Goal: Task Accomplishment & Management: Use online tool/utility

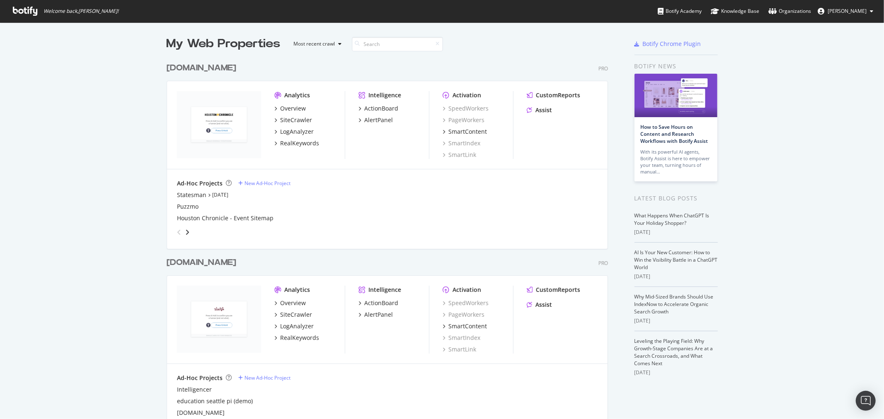
scroll to position [412, 870]
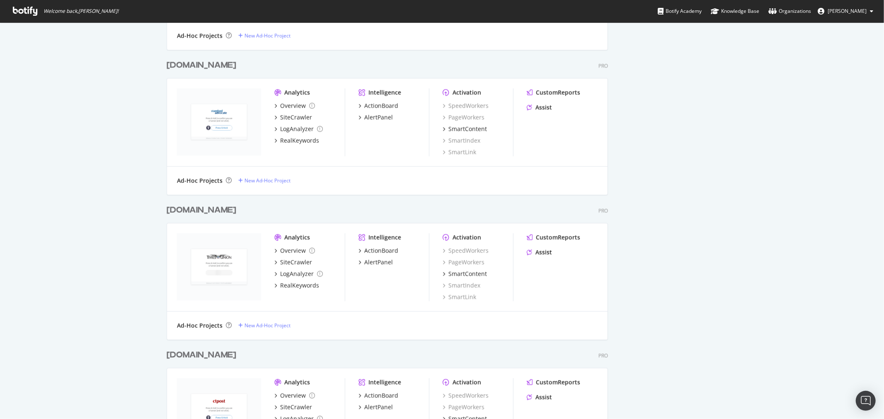
scroll to position [3308, 441]
click at [292, 252] on div "Overview" at bounding box center [293, 251] width 26 height 8
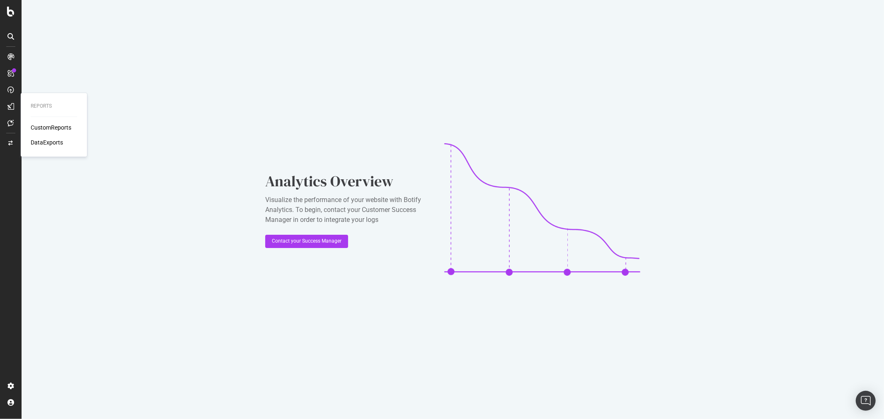
click at [51, 126] on div "CustomReports" at bounding box center [51, 128] width 41 height 8
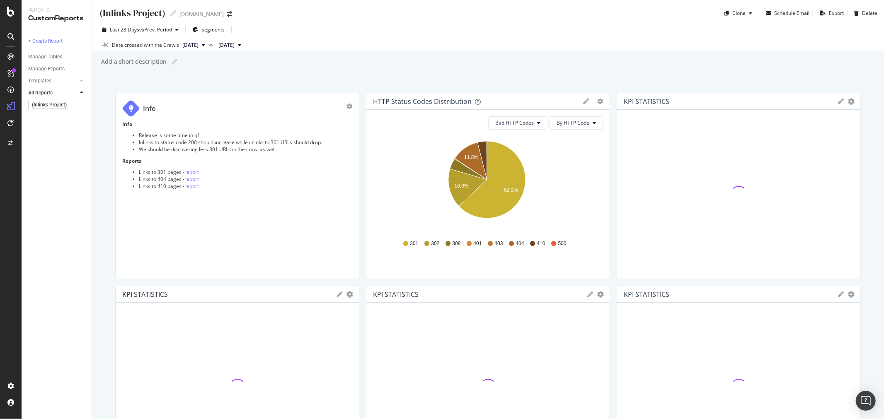
click at [218, 29] on span "Segments" at bounding box center [212, 29] width 23 height 7
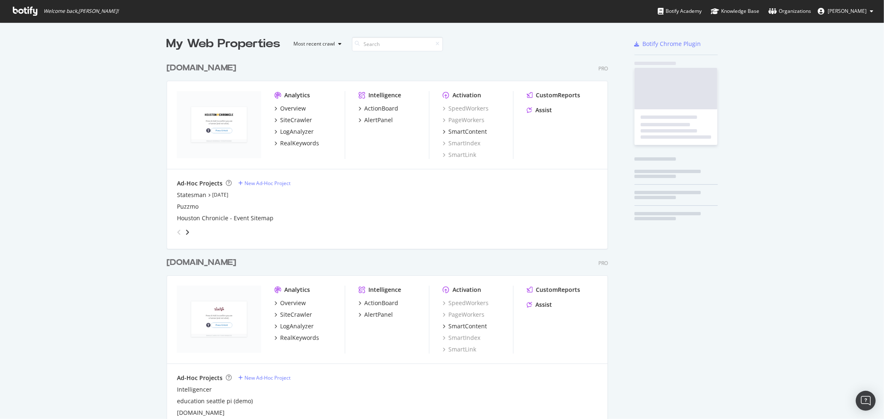
scroll to position [412, 870]
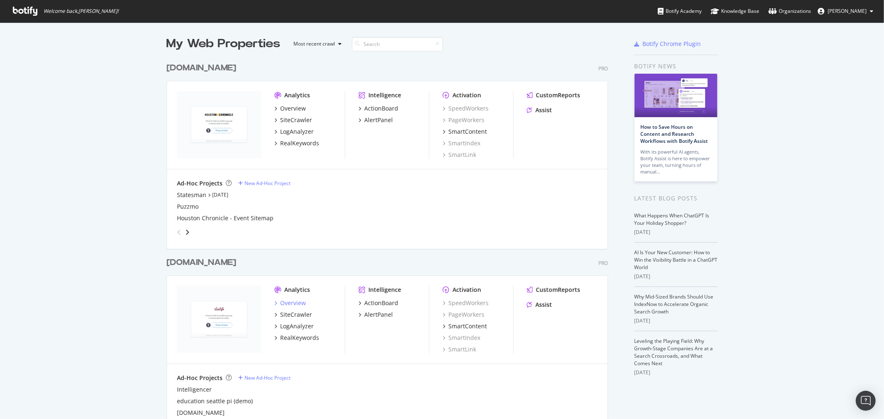
click at [283, 301] on div "Overview" at bounding box center [293, 303] width 26 height 8
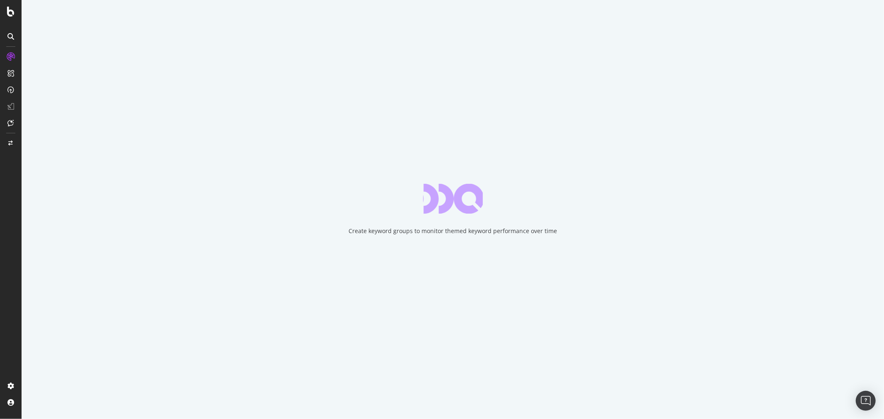
click at [12, 36] on icon at bounding box center [10, 36] width 7 height 7
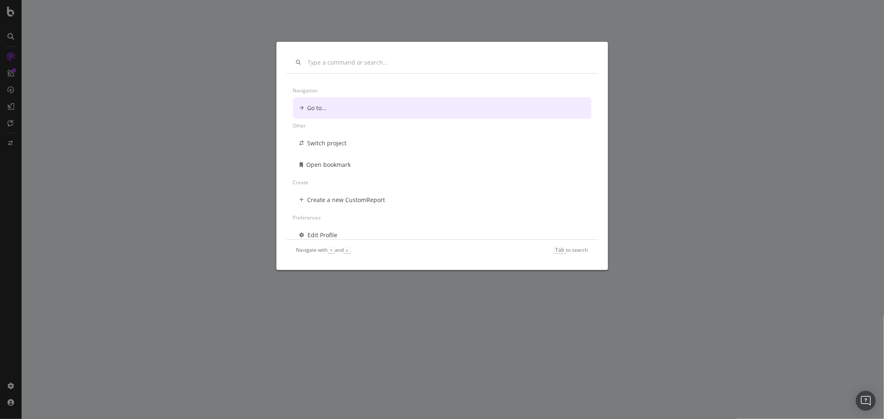
click at [80, 118] on div "Navigation Go to... Other Switch project Open bookmark Create Create a new Cust…" at bounding box center [442, 209] width 884 height 419
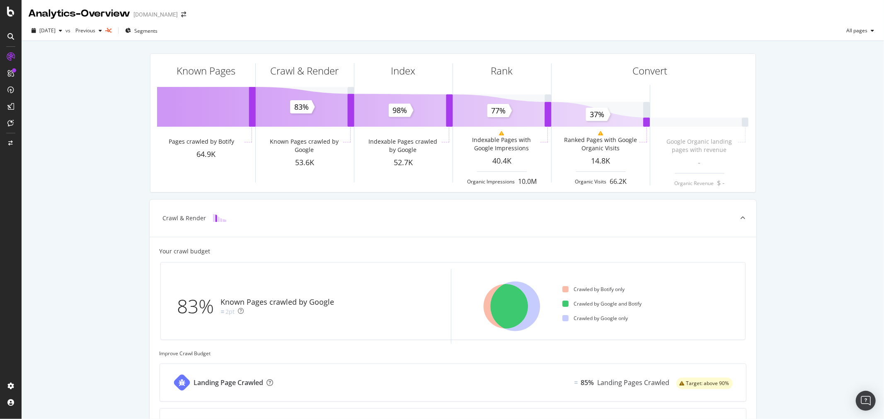
click at [11, 34] on icon at bounding box center [10, 36] width 7 height 7
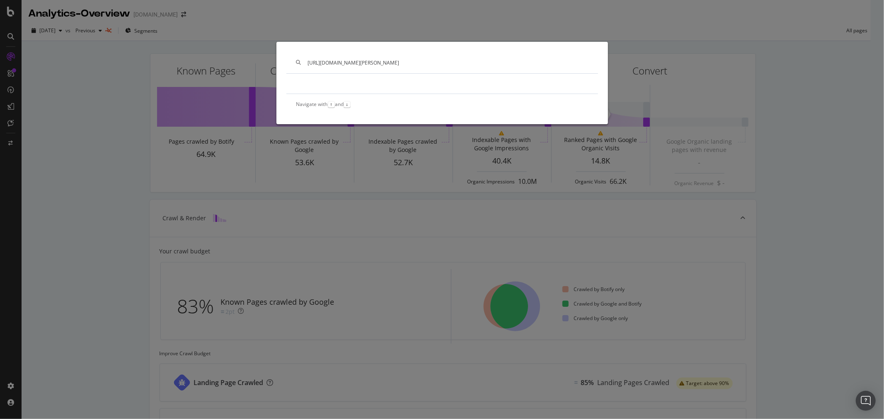
type input "https://www.weekand.com/author/tamara-runzel/"
click at [456, 55] on div "https://www.weekand.com/author/tamara-runzel/" at bounding box center [442, 63] width 312 height 22
click at [448, 64] on input "https://www.weekand.com/author/tamara-runzel/" at bounding box center [448, 62] width 280 height 7
click at [49, 191] on div "https://www.weekand.com/author/tamara-runzel/ Navigate with ↑ and ↓" at bounding box center [442, 209] width 884 height 419
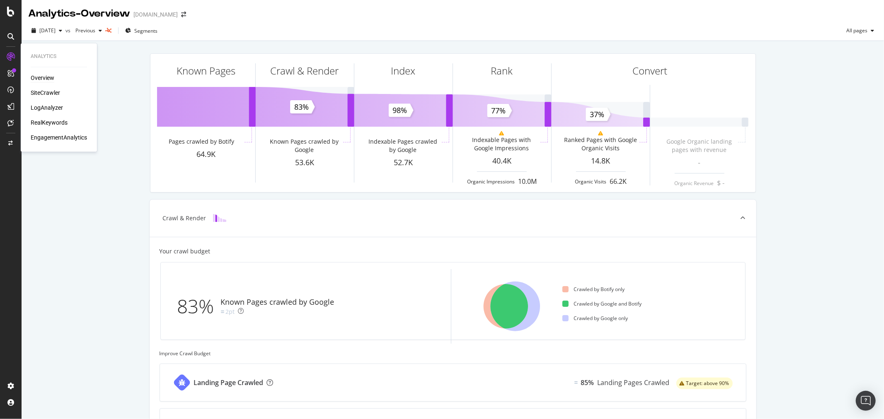
click at [55, 93] on div "SiteCrawler" at bounding box center [45, 93] width 29 height 8
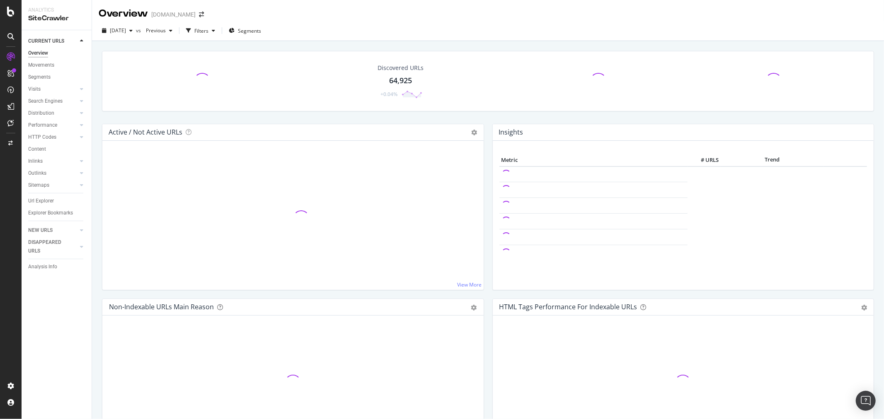
click at [48, 199] on div "Url Explorer" at bounding box center [41, 201] width 26 height 9
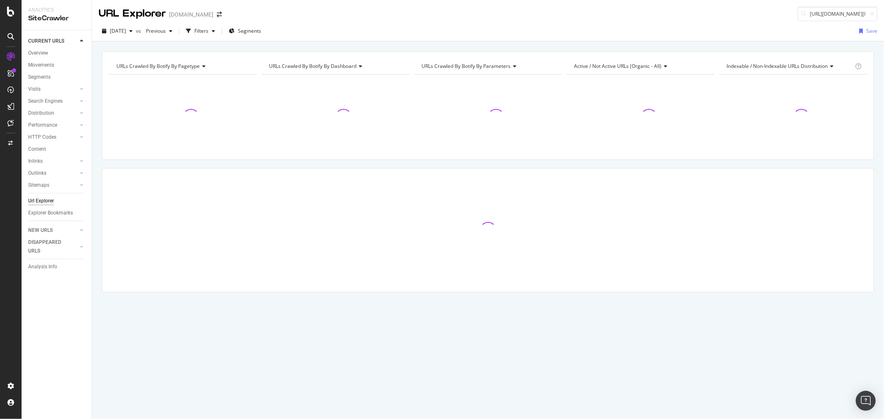
scroll to position [0, 56]
type input "https://www.weekand.com/author/tamara-runzel/"
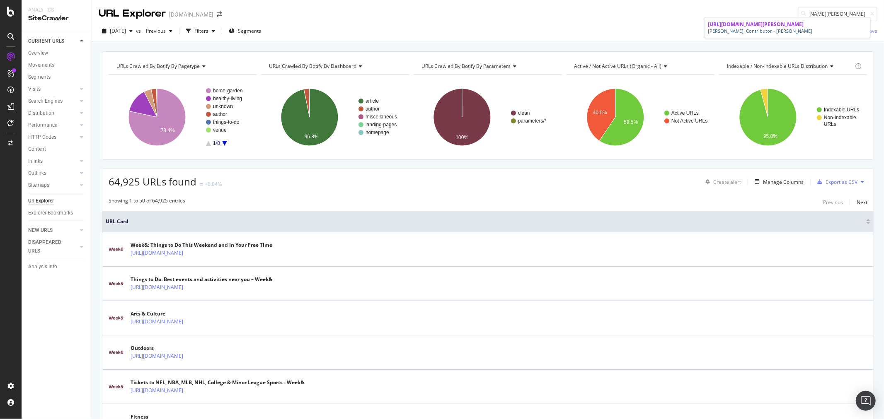
click at [781, 26] on span "https://www.weekand.com/author/tamara-runzel/" at bounding box center [756, 24] width 96 height 7
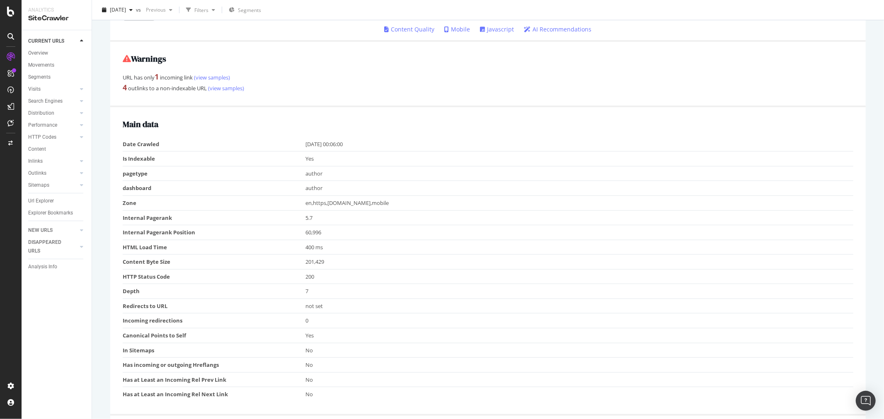
scroll to position [138, 0]
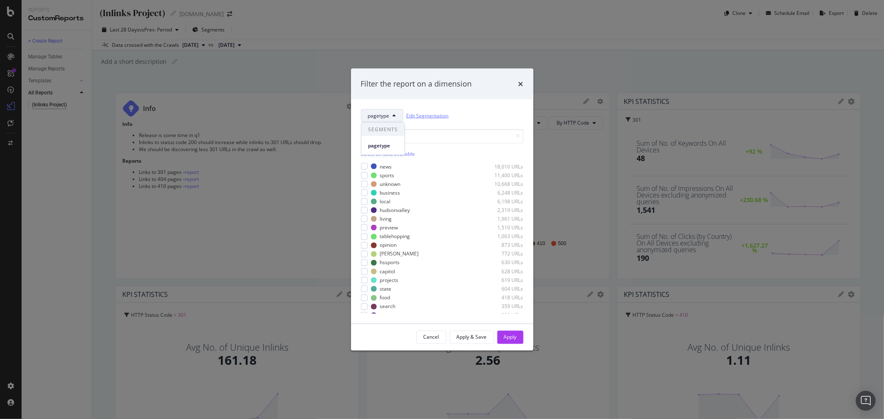
click at [421, 117] on link "Edit Segmentation" at bounding box center [427, 115] width 42 height 9
click at [284, 75] on div "Filter the report on a dimension pagetype Edit Segmentation Select all data ava…" at bounding box center [442, 209] width 884 height 419
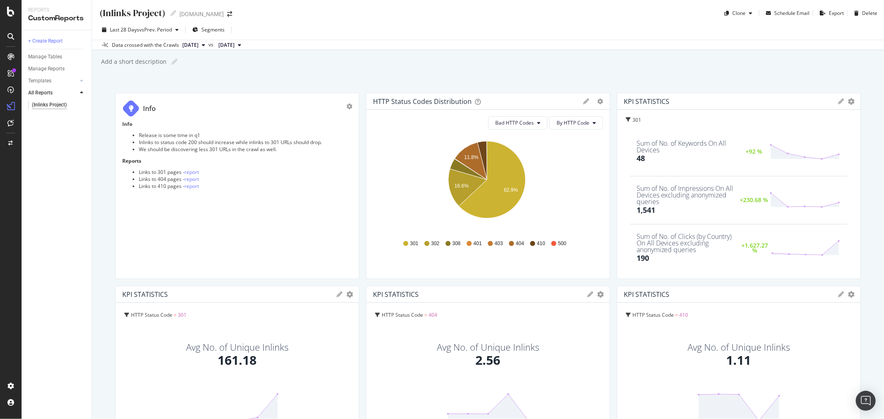
click at [51, 41] on div "+ Create Report" at bounding box center [45, 41] width 34 height 9
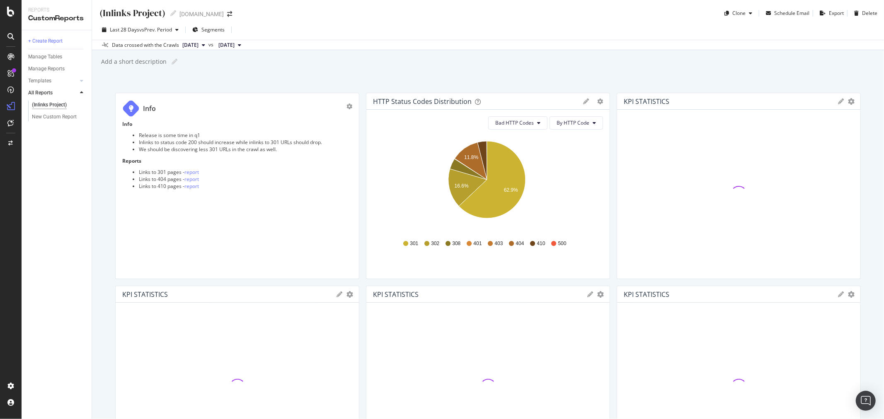
click at [213, 31] on span "Segments" at bounding box center [212, 29] width 23 height 7
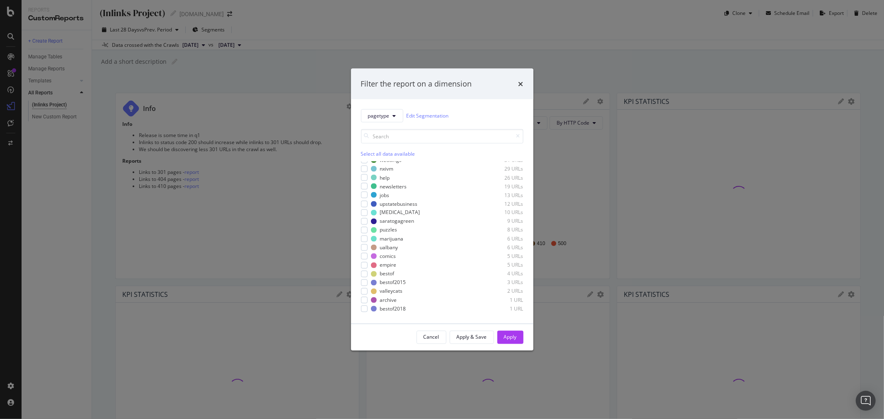
scroll to position [338, 0]
click at [438, 337] on div "Cancel" at bounding box center [431, 337] width 16 height 7
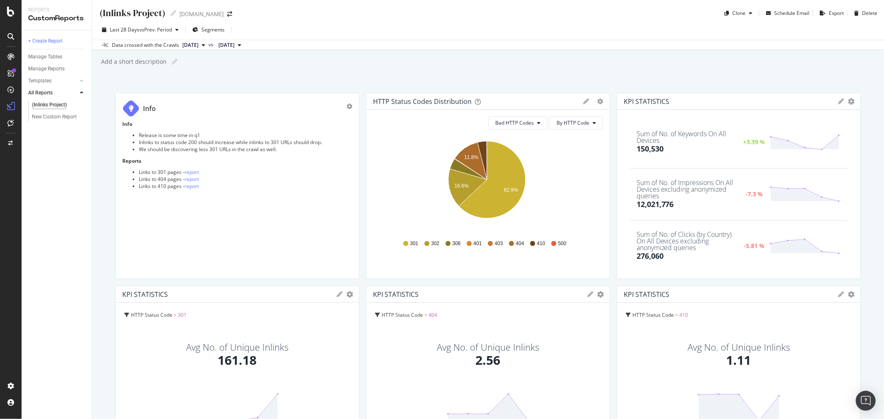
click at [198, 44] on span "[DATE]" at bounding box center [190, 44] width 16 height 7
click at [220, 75] on div "[DATE]" at bounding box center [202, 72] width 43 height 7
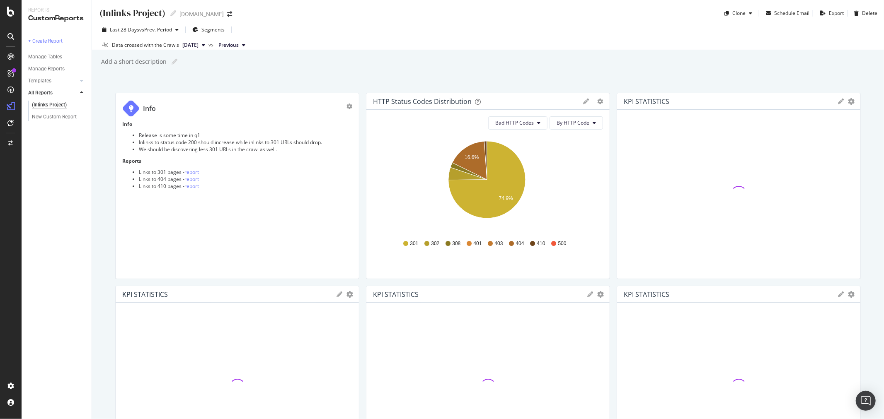
click at [245, 43] on icon at bounding box center [243, 45] width 3 height 5
click at [198, 43] on span "[DATE]" at bounding box center [190, 44] width 16 height 7
click at [197, 72] on div "[DATE]" at bounding box center [202, 72] width 43 height 7
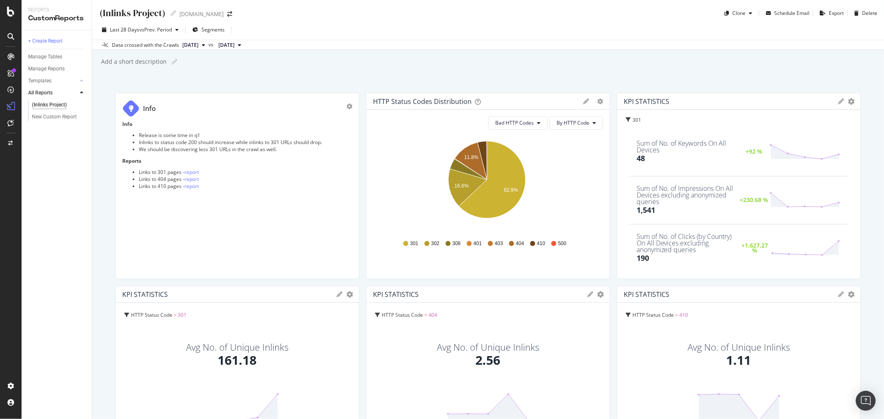
click at [235, 45] on span "[DATE]" at bounding box center [226, 44] width 16 height 7
click at [380, 68] on div "Add a short description Add a short description" at bounding box center [492, 62] width 784 height 12
